Goal: Task Accomplishment & Management: Manage account settings

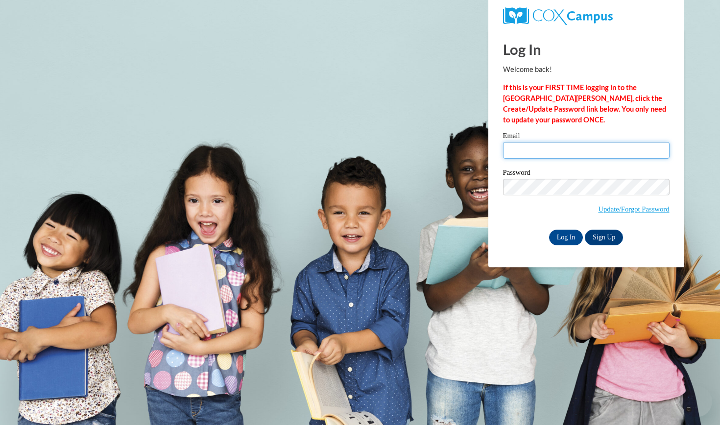
type input "[EMAIL_ADDRESS][DOMAIN_NAME]"
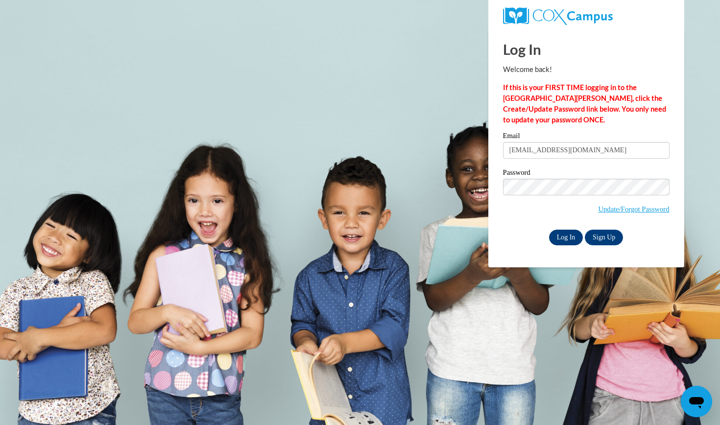
click at [557, 233] on input "Log In" at bounding box center [566, 238] width 34 height 16
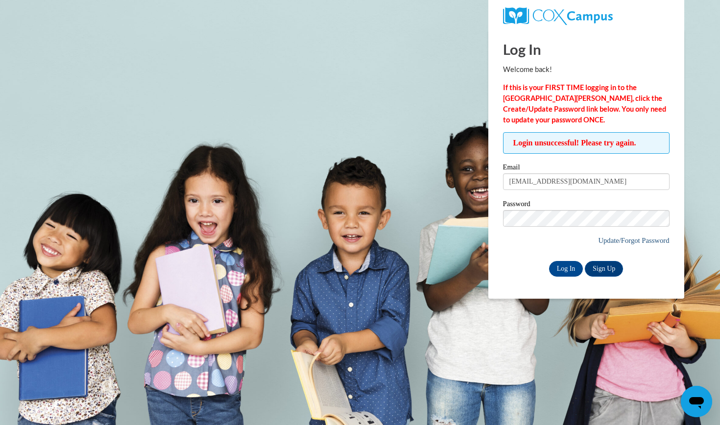
click at [626, 238] on link "Update/Forgot Password" at bounding box center [633, 241] width 71 height 8
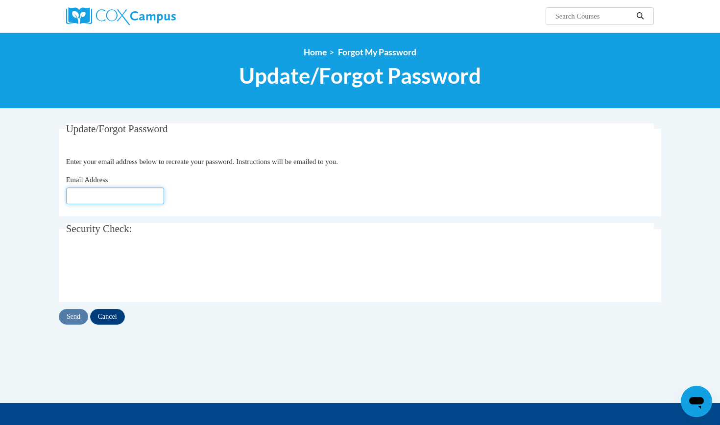
type input "[EMAIL_ADDRESS][DOMAIN_NAME]"
click at [72, 315] on input "Send" at bounding box center [73, 317] width 29 height 16
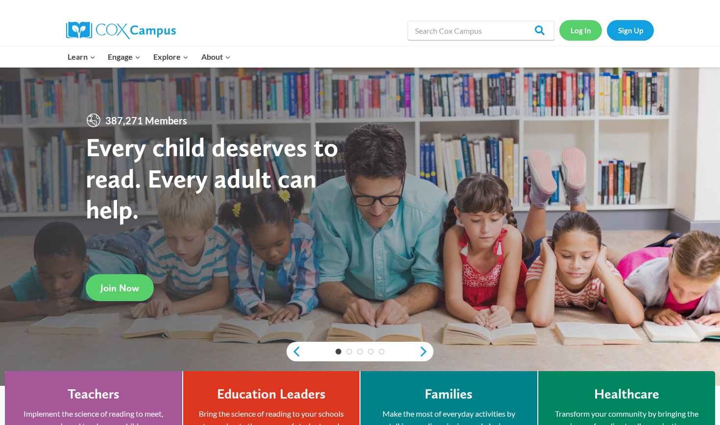
click at [576, 28] on link "Log In" at bounding box center [581, 30] width 43 height 20
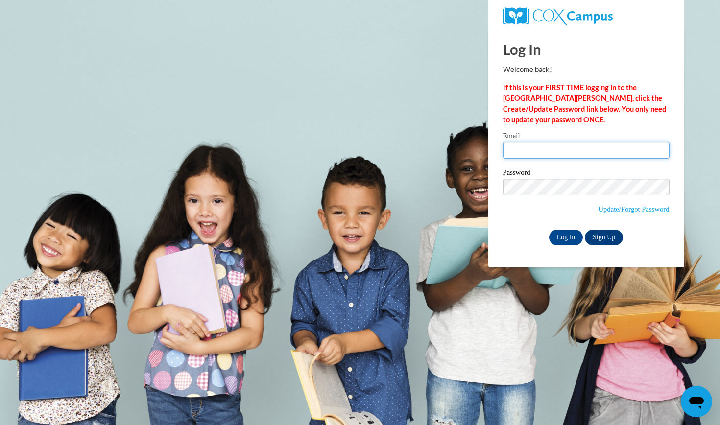
type input "[EMAIL_ADDRESS][DOMAIN_NAME]"
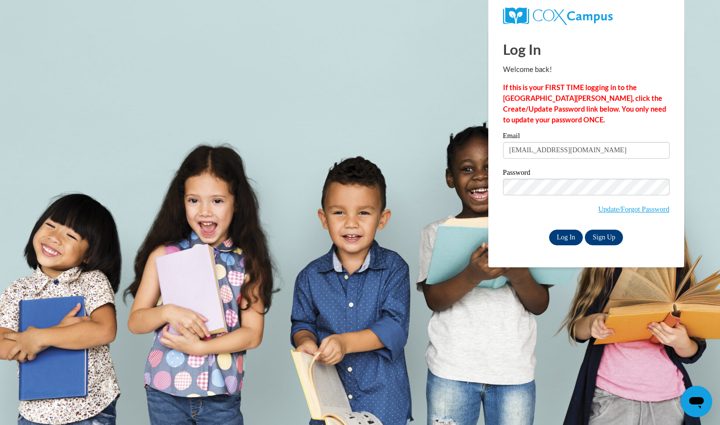
click at [569, 234] on input "Log In" at bounding box center [566, 238] width 34 height 16
